Goal: Navigation & Orientation: Understand site structure

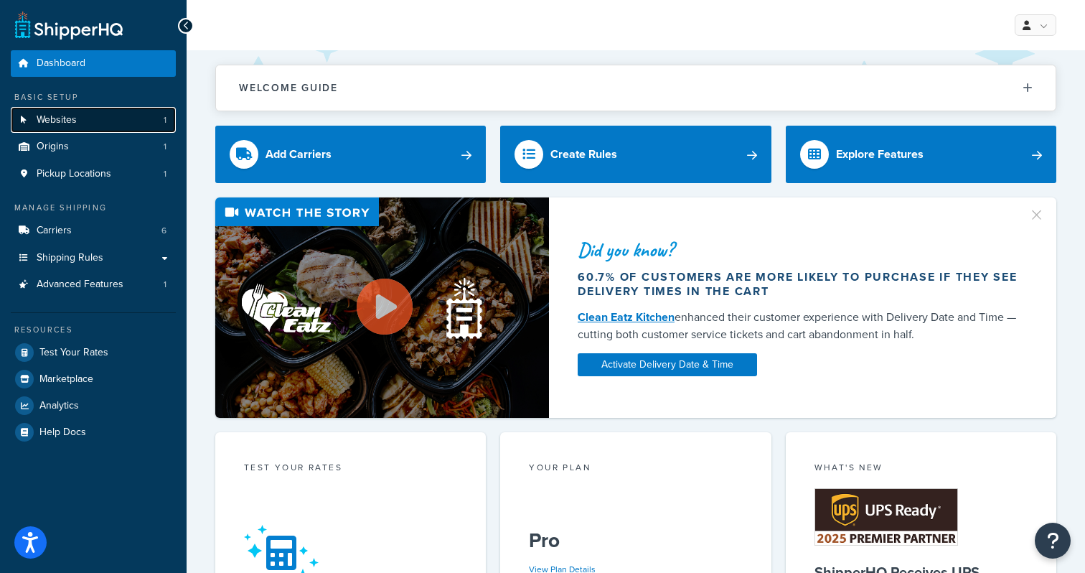
click at [70, 121] on span "Websites" at bounding box center [57, 120] width 40 height 12
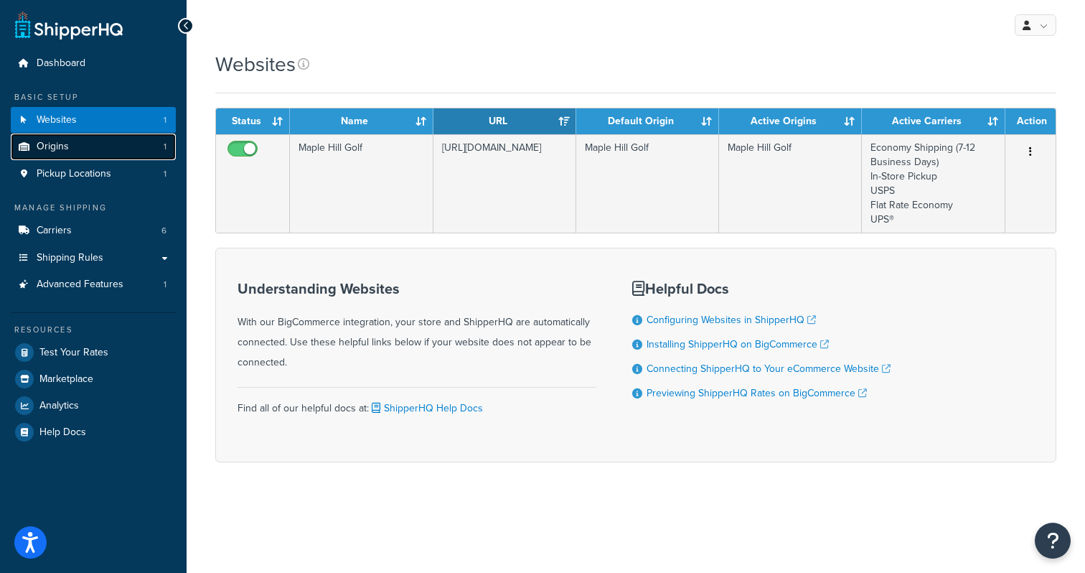
click at [61, 141] on span "Origins" at bounding box center [53, 147] width 32 height 12
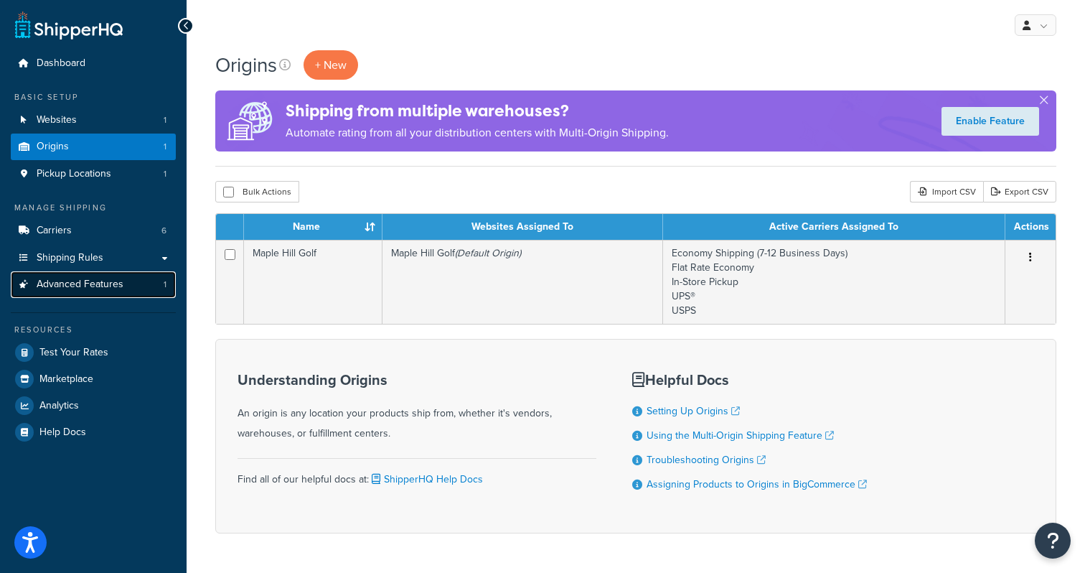
click at [114, 284] on span "Advanced Features" at bounding box center [80, 284] width 87 height 12
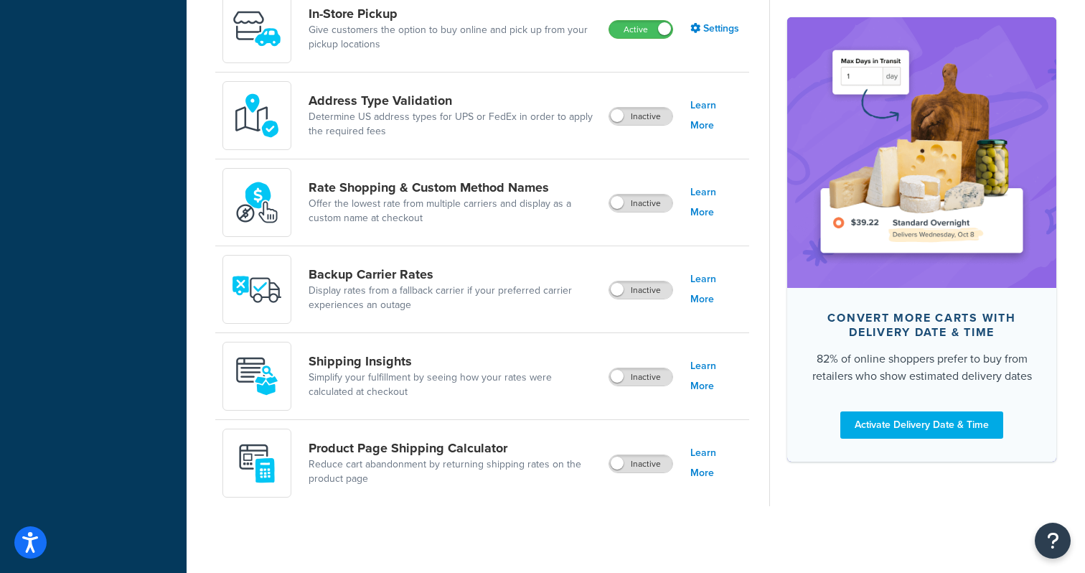
scroll to position [590, 0]
